Goal: Task Accomplishment & Management: Use online tool/utility

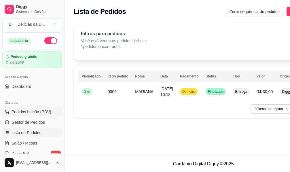
click at [36, 112] on span "Pedidos balcão (PDV)" at bounding box center [32, 112] width 40 height 6
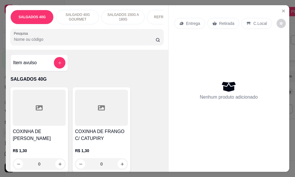
click at [58, 64] on icon "add-separate-item" at bounding box center [59, 62] width 3 height 3
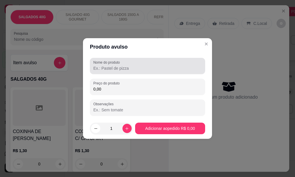
click at [115, 66] on input "Nome do produto" at bounding box center [147, 68] width 108 height 6
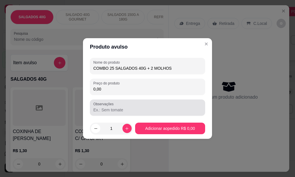
type input "COMBO 25 SALGADOS 40G + 2 MOLHOS"
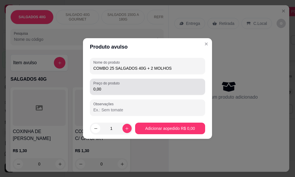
click at [131, 93] on div "Preço do produto 0,00" at bounding box center [147, 86] width 115 height 16
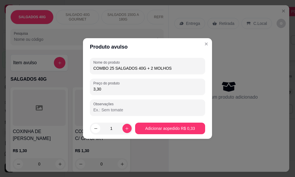
type input "33,00"
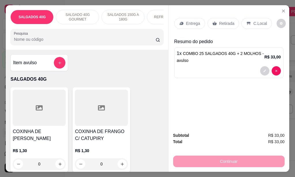
click at [192, 23] on p "Entrega" at bounding box center [193, 23] width 14 height 6
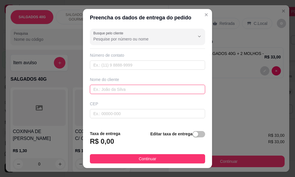
click at [116, 91] on input "text" at bounding box center [147, 89] width 115 height 9
type input "[PERSON_NAME]"
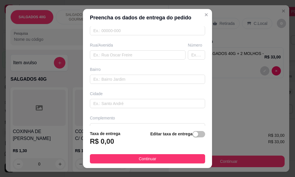
scroll to position [90, 0]
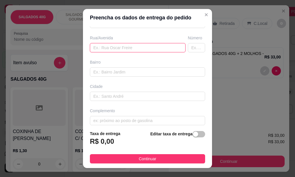
click at [105, 48] on input "text" at bounding box center [138, 47] width 96 height 9
type input "DIVINO BUENO DE [PERSON_NAME]"
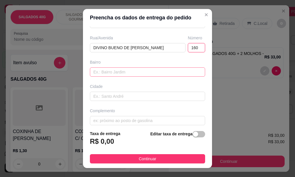
type input "160"
click at [103, 73] on input "text" at bounding box center [147, 71] width 115 height 9
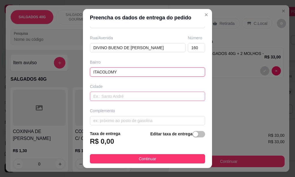
type input "ITACOLOMY"
click at [144, 95] on input "text" at bounding box center [147, 95] width 115 height 9
type input "MOGI GUAÇU"
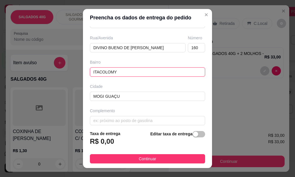
click at [136, 72] on input "ITACOLOMY" at bounding box center [147, 71] width 115 height 9
type input "ITACOLOMY II"
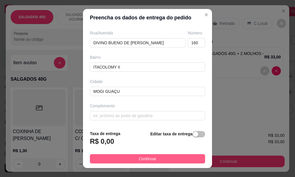
click at [152, 159] on button "Continuar" at bounding box center [147, 158] width 115 height 9
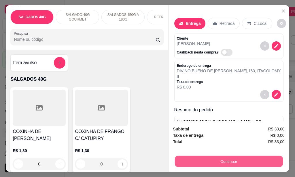
click at [228, 156] on button "Continuar" at bounding box center [229, 160] width 108 height 11
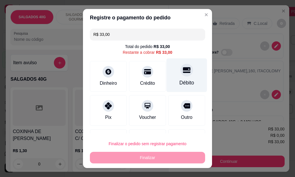
click at [183, 72] on icon at bounding box center [186, 69] width 7 height 7
type input "R$ 0,00"
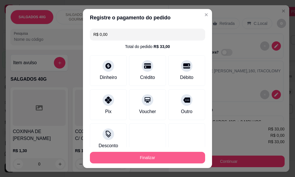
click at [144, 152] on button "Finalizar" at bounding box center [147, 157] width 115 height 12
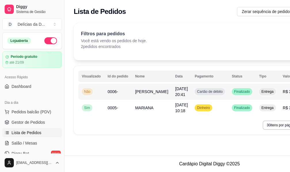
click at [138, 91] on span "[PERSON_NAME]" at bounding box center [151, 91] width 33 height 5
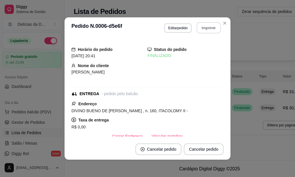
click at [207, 24] on button "Imprimir" at bounding box center [209, 27] width 24 height 11
click at [209, 28] on button "Imprimir" at bounding box center [208, 28] width 25 height 12
